Goal: Information Seeking & Learning: Find specific fact

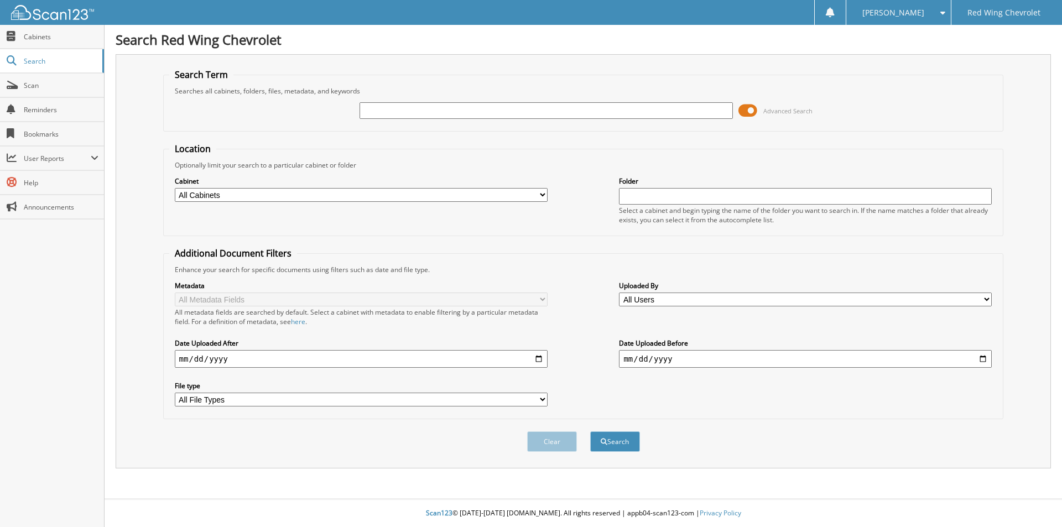
click at [588, 109] on input "text" at bounding box center [546, 110] width 373 height 17
type input "48499"
click at [625, 443] on button "Search" at bounding box center [615, 442] width 50 height 20
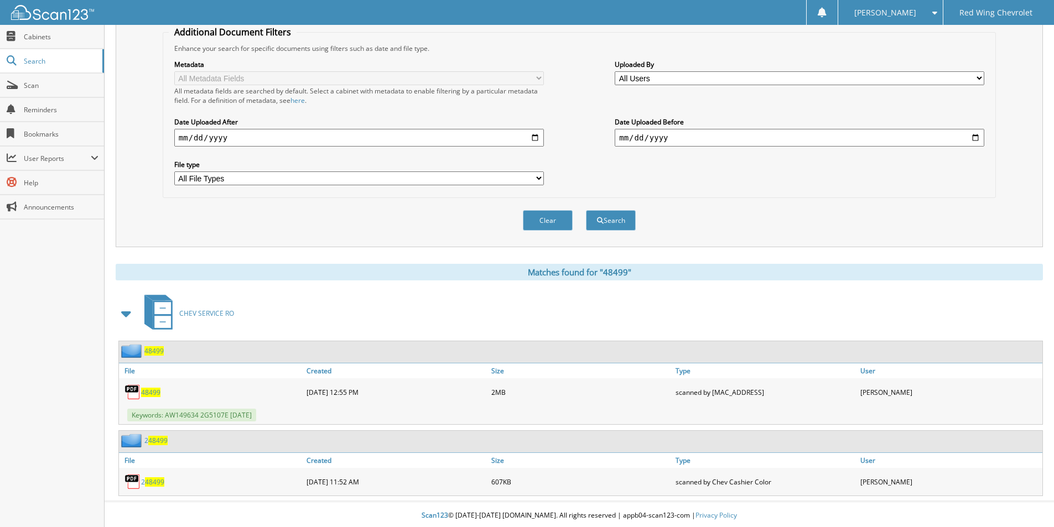
scroll to position [224, 0]
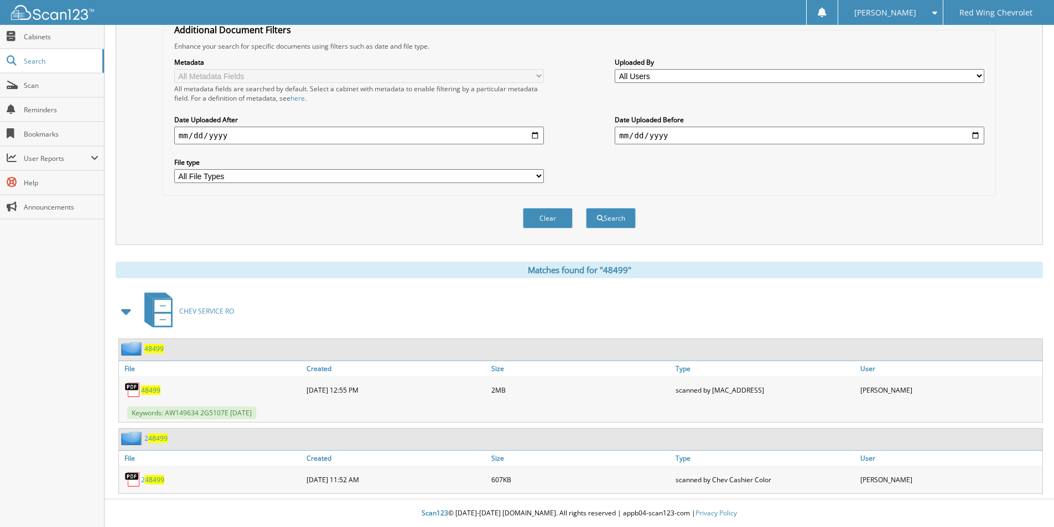
click at [138, 389] on img at bounding box center [132, 390] width 17 height 17
click at [145, 391] on span "48499" at bounding box center [150, 390] width 19 height 9
click at [180, 413] on span "Keywords: AW149634 2G5107E AUG25" at bounding box center [191, 413] width 129 height 13
click at [337, 388] on div "08-11-2025 12:55 PM" at bounding box center [396, 390] width 185 height 22
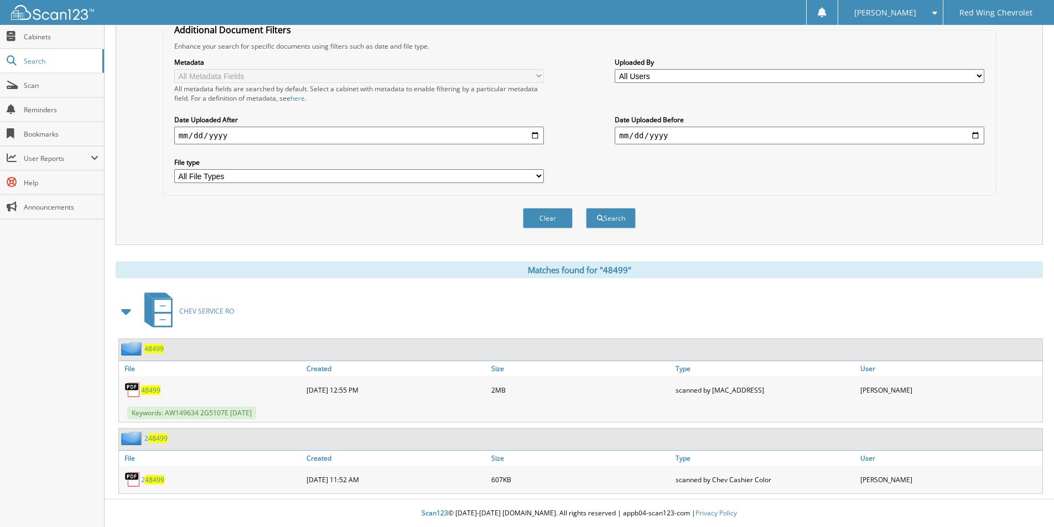
click at [132, 391] on img at bounding box center [132, 390] width 17 height 17
